Goal: Check status: Check status

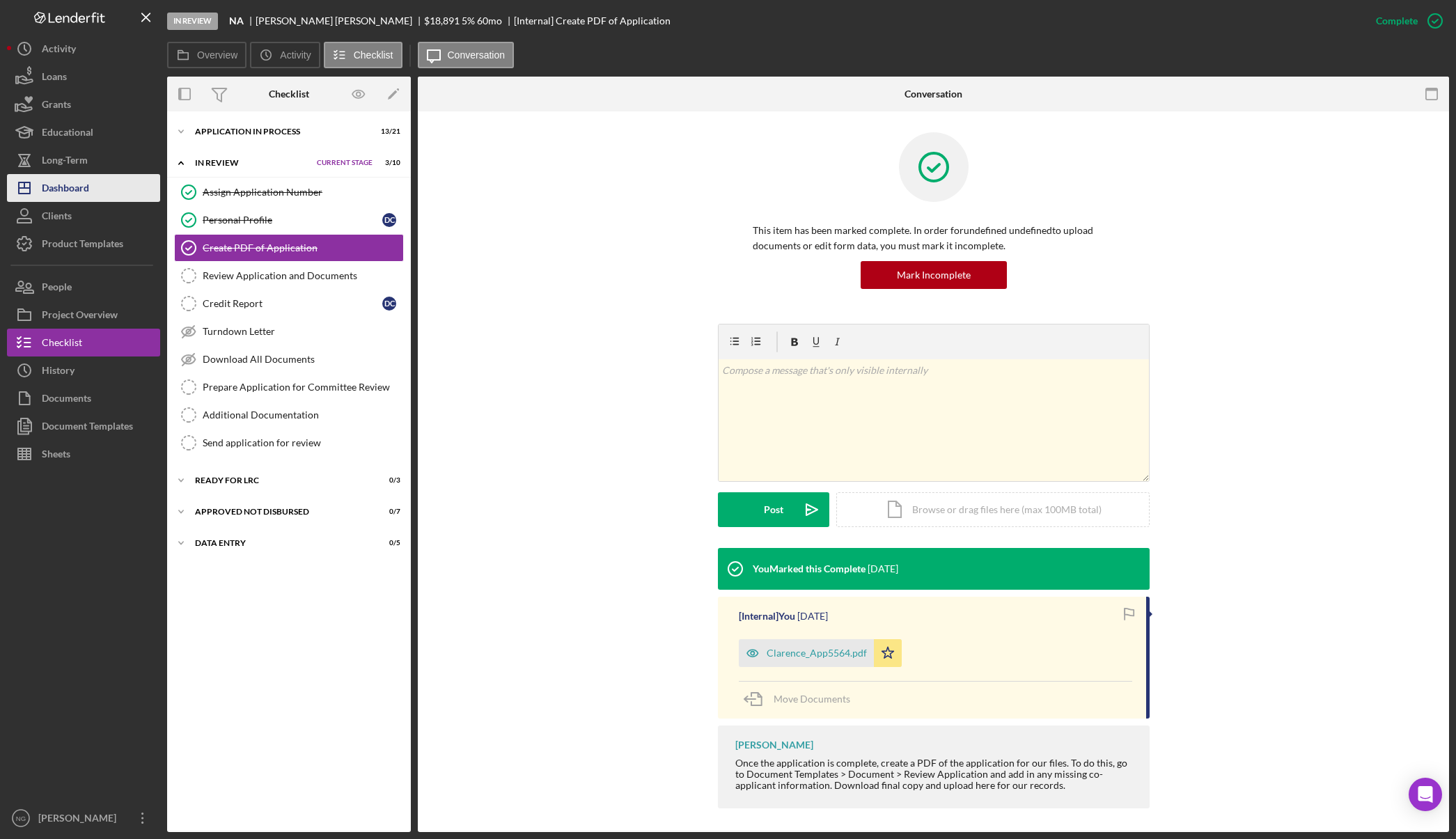
click at [88, 187] on div "Dashboard" at bounding box center [65, 189] width 47 height 31
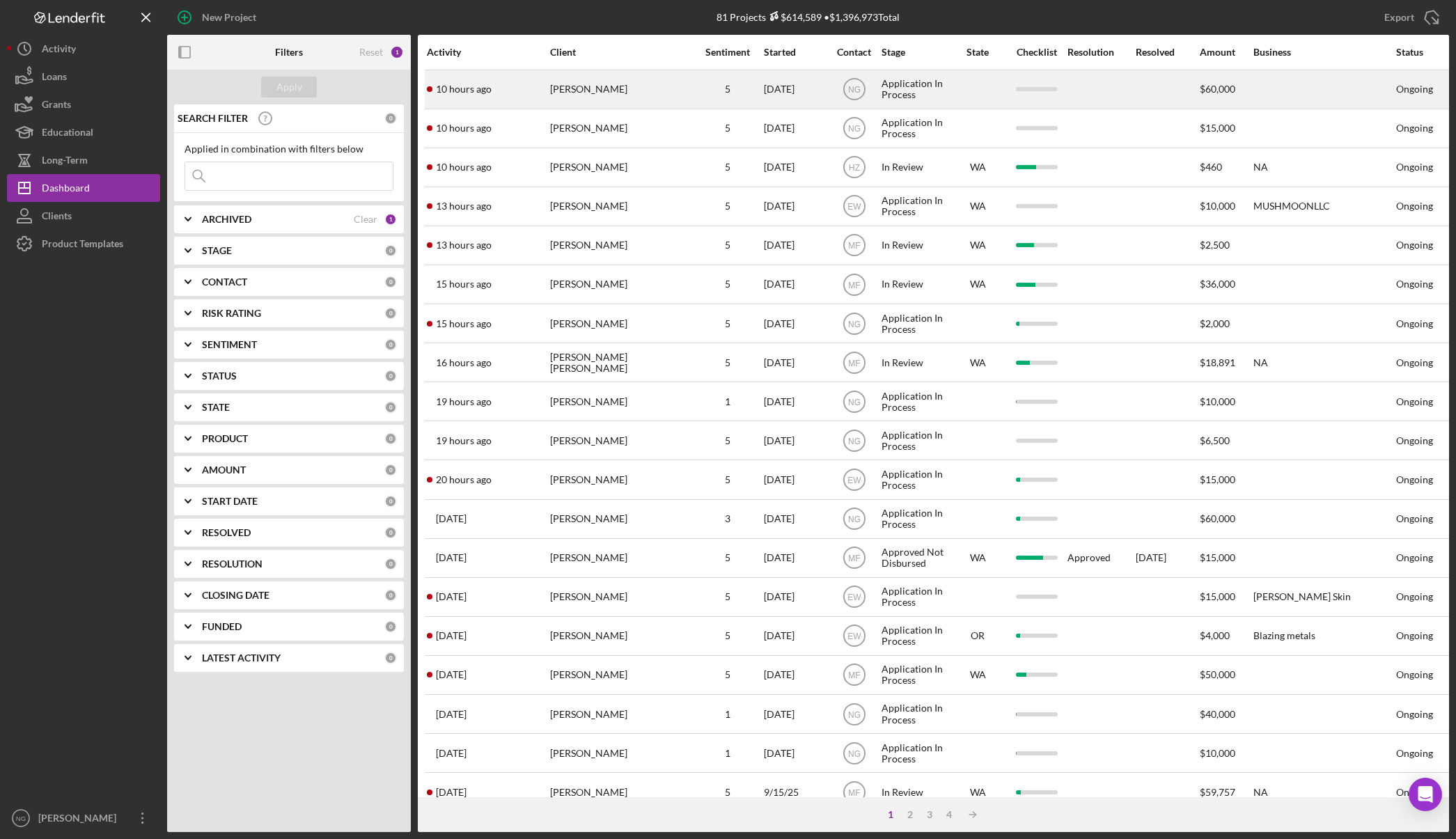
click at [652, 80] on div "[PERSON_NAME]" at bounding box center [620, 89] width 139 height 37
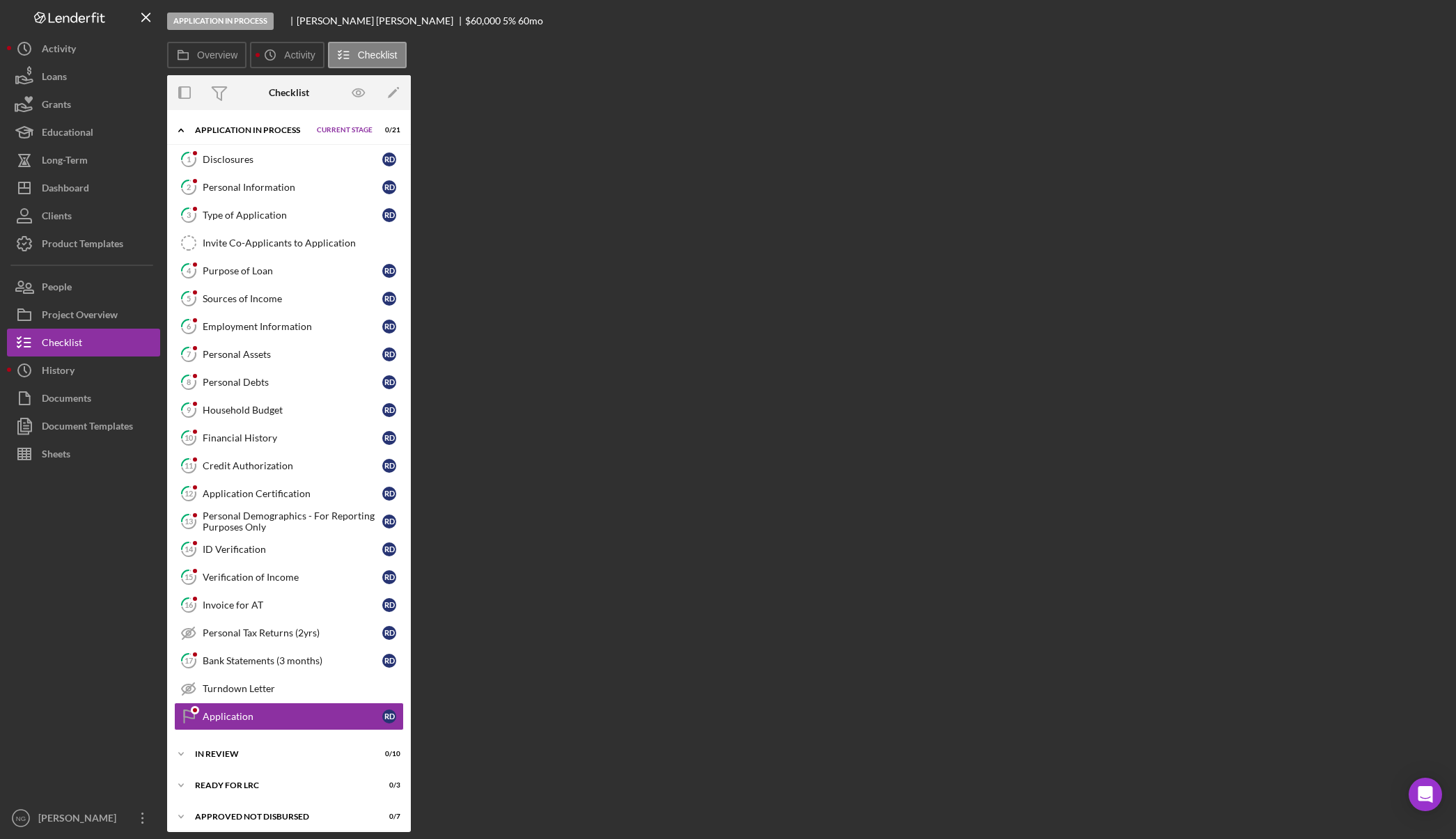
scroll to position [38, 0]
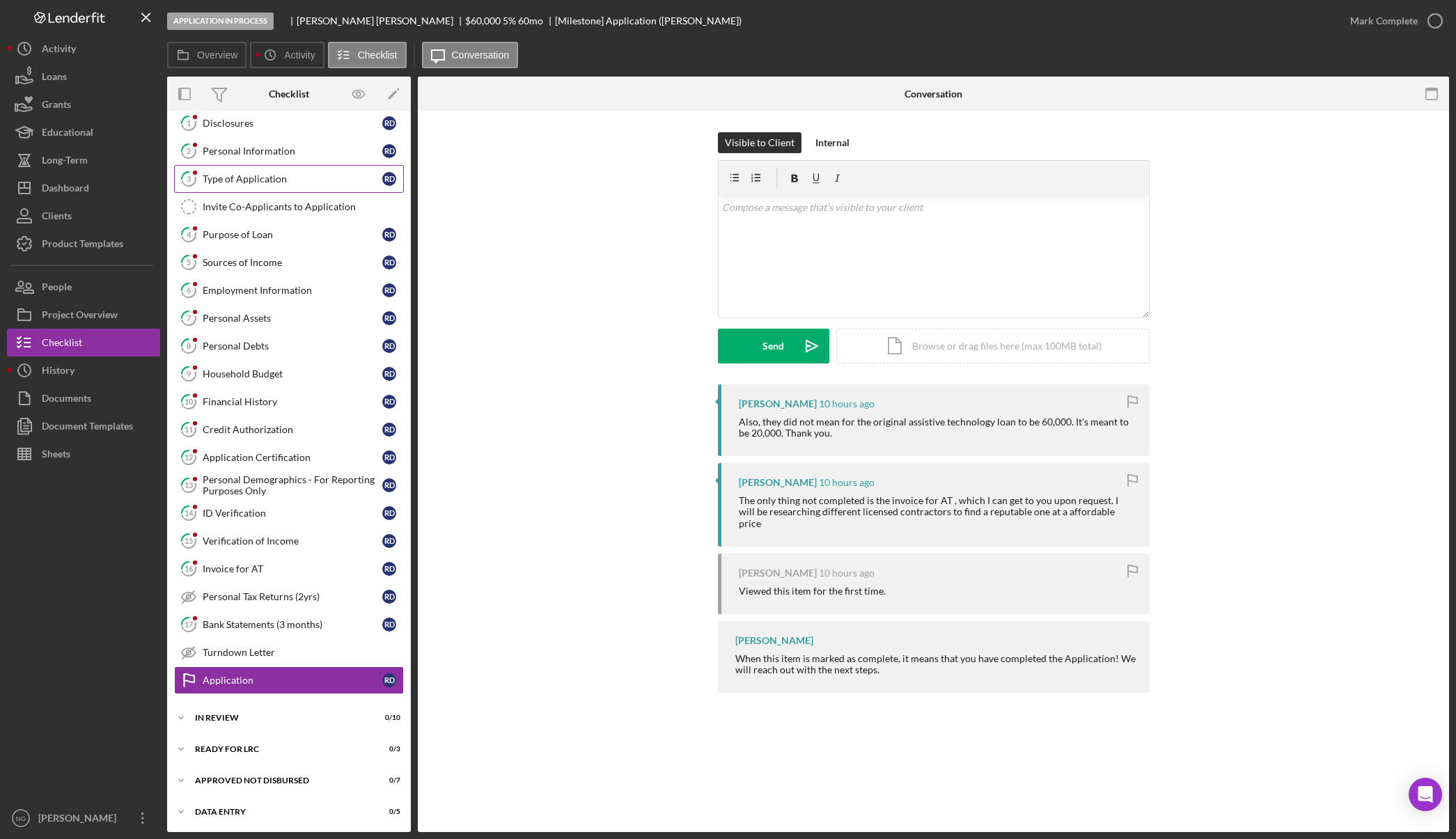
click at [277, 177] on div "Type of Application" at bounding box center [293, 179] width 180 height 11
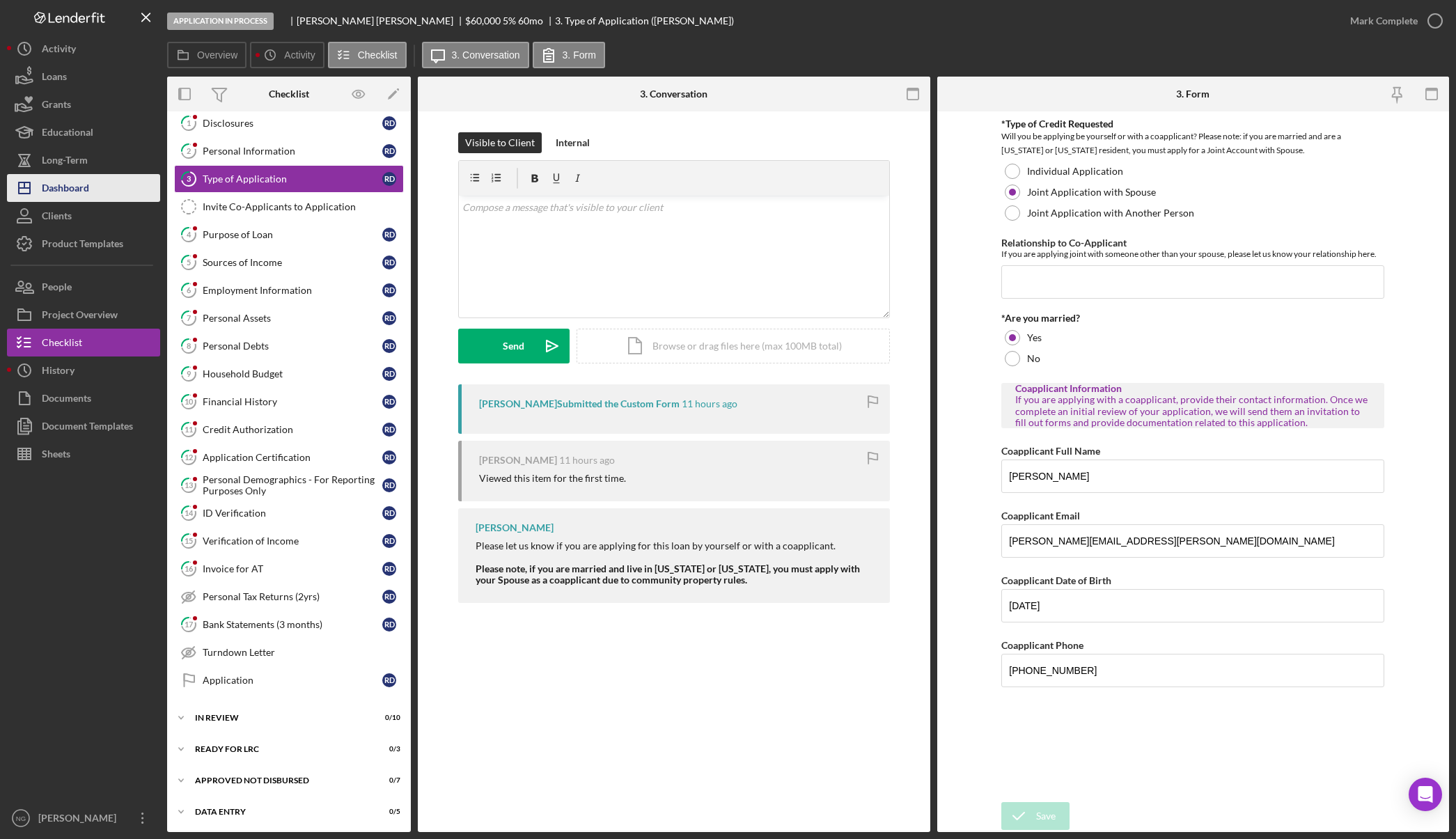
click at [111, 195] on button "Icon/Dashboard Dashboard" at bounding box center [83, 188] width 153 height 28
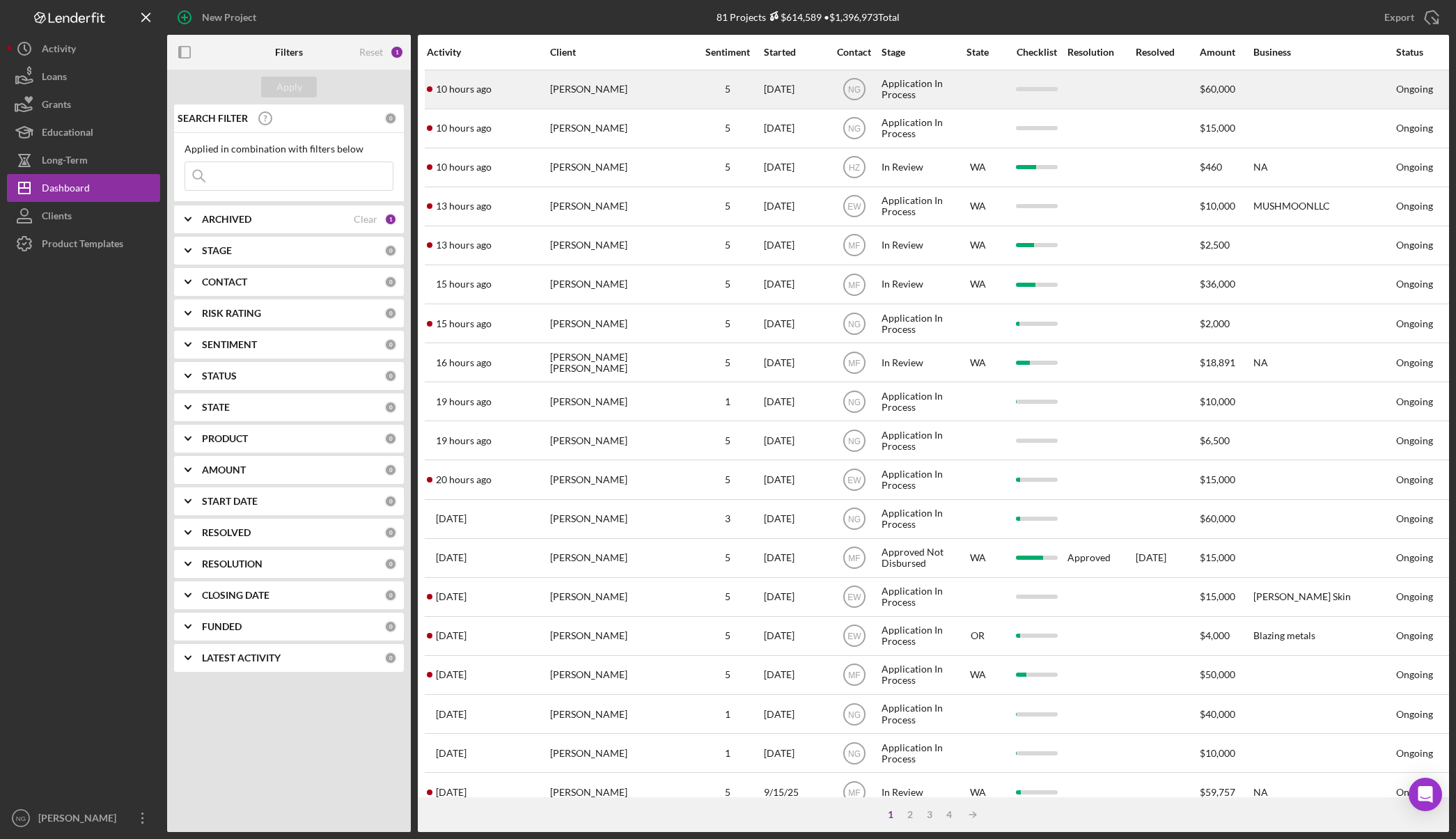
click at [627, 90] on div "[PERSON_NAME]" at bounding box center [620, 89] width 139 height 37
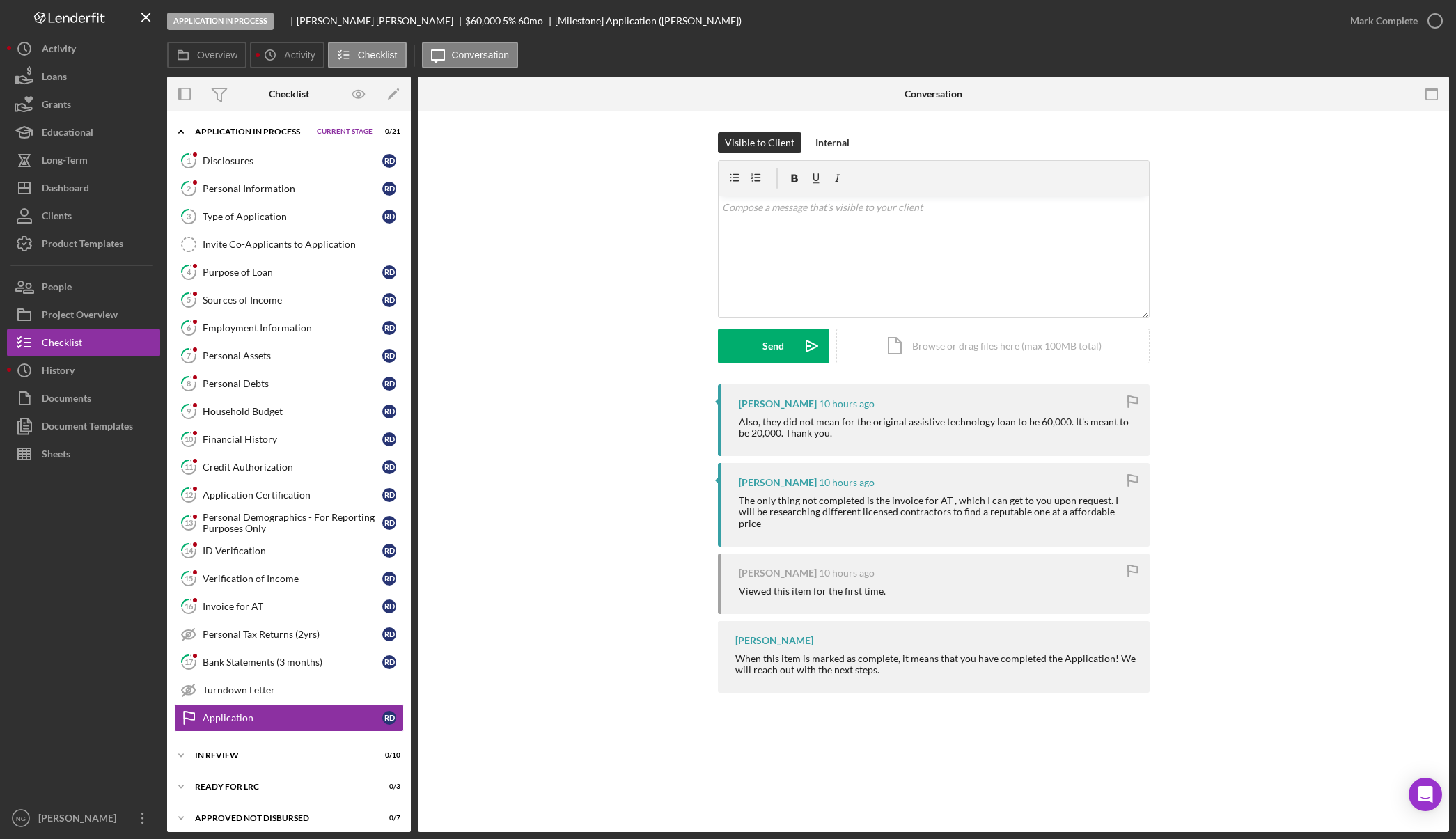
scroll to position [38, 0]
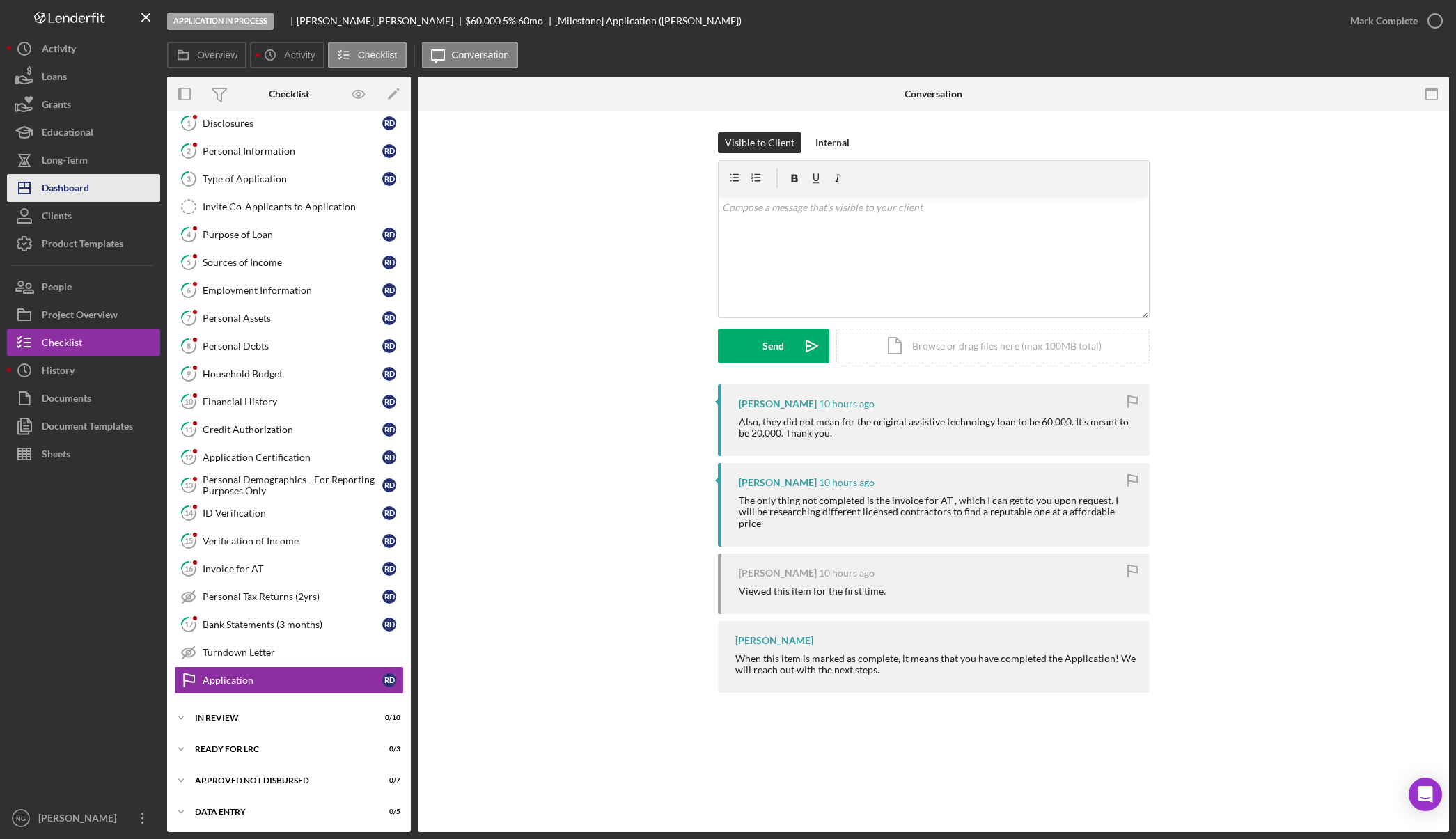
click at [107, 195] on button "Icon/Dashboard Dashboard" at bounding box center [83, 188] width 153 height 28
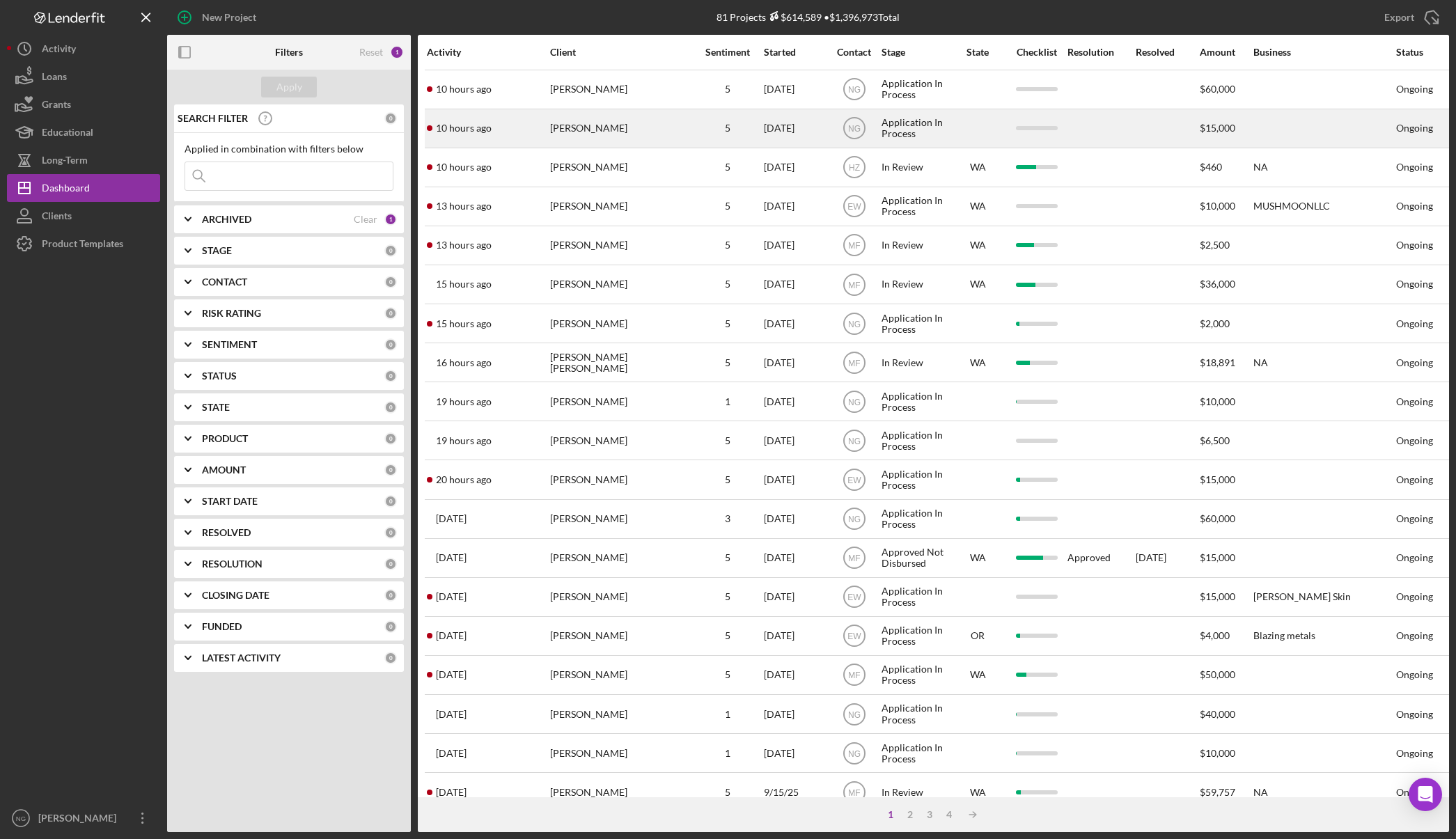
click at [603, 134] on div "[PERSON_NAME]" at bounding box center [620, 128] width 139 height 37
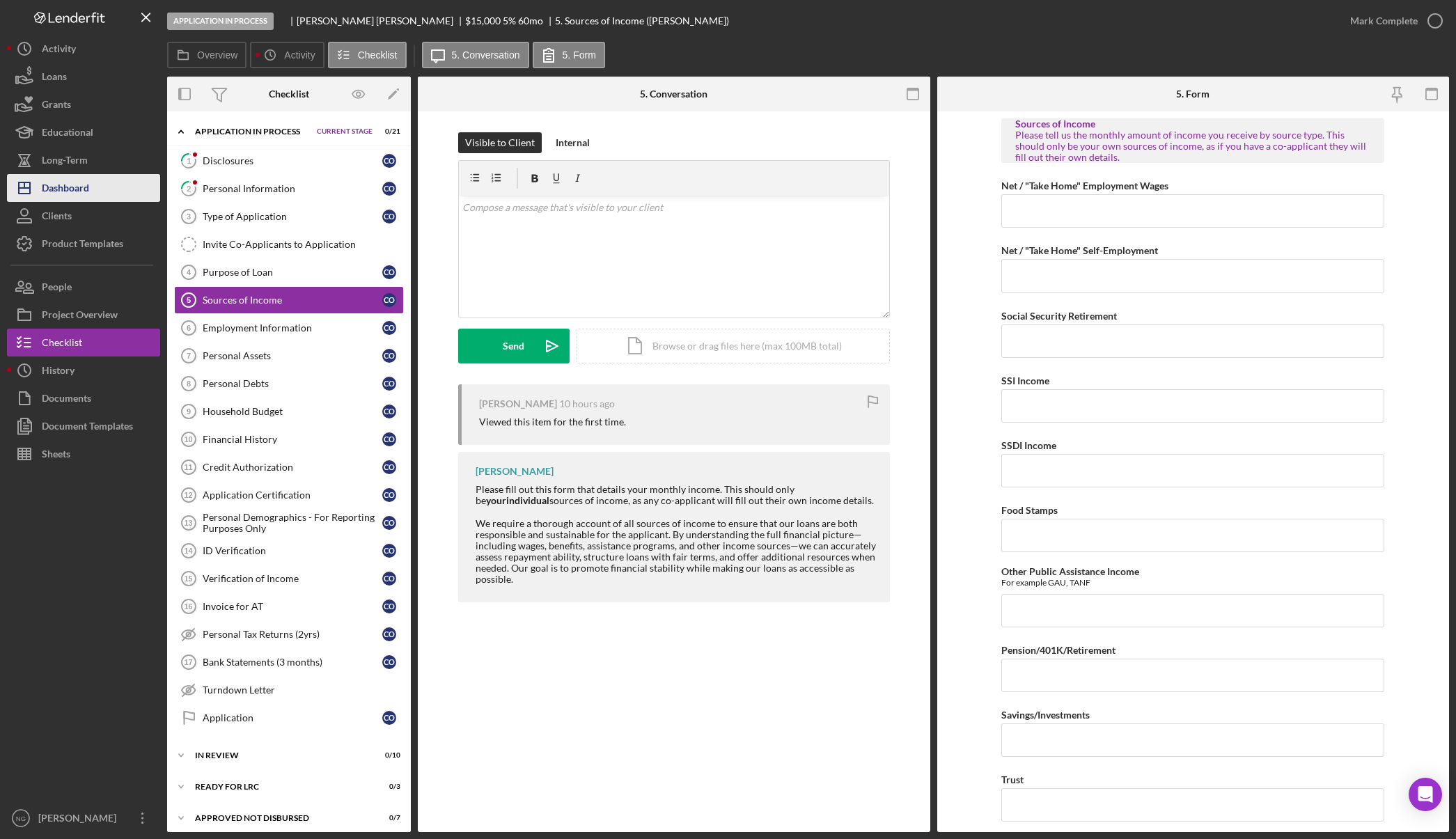
click at [95, 193] on button "Icon/Dashboard Dashboard" at bounding box center [83, 188] width 153 height 28
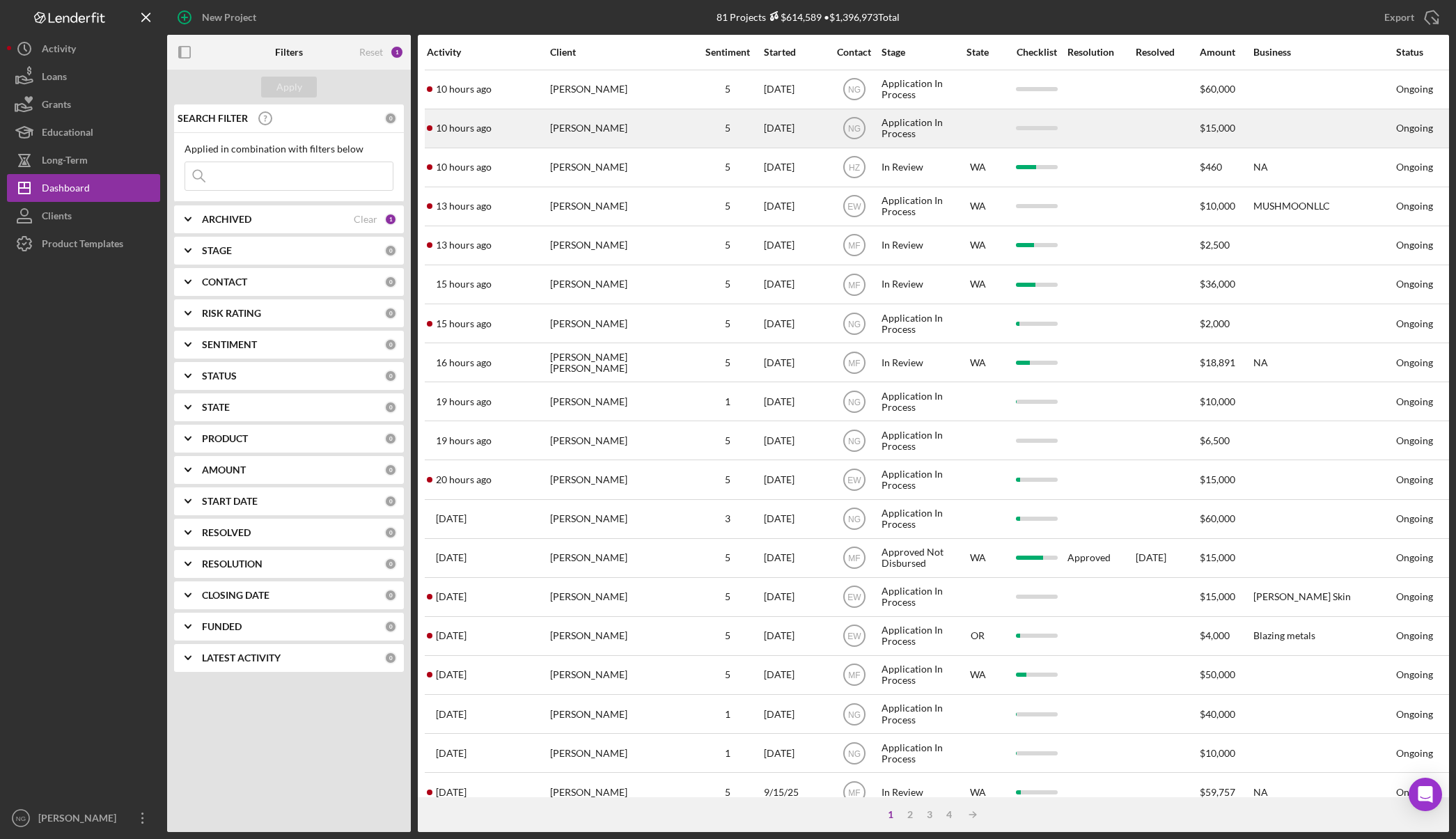
click at [659, 135] on div "[PERSON_NAME]" at bounding box center [620, 128] width 139 height 37
